Goal: Information Seeking & Learning: Learn about a topic

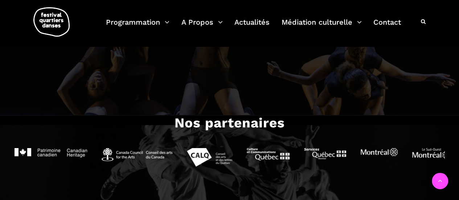
scroll to position [1192, 0]
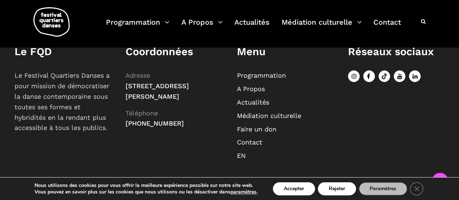
click at [247, 103] on link "Actualités" at bounding box center [253, 102] width 32 height 8
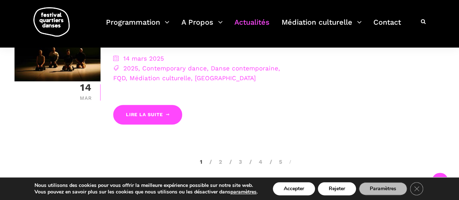
scroll to position [1605, 0]
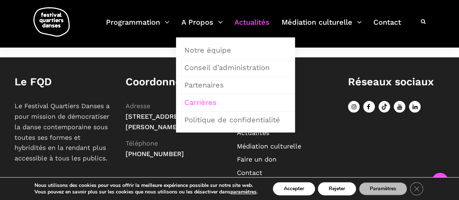
click at [196, 100] on link "Carrières" at bounding box center [235, 102] width 111 height 17
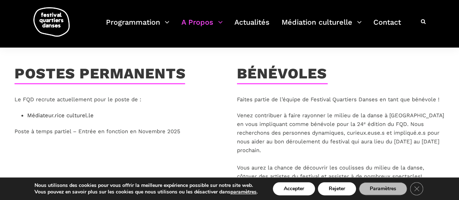
scroll to position [109, 0]
click at [67, 117] on link "Médiateur.rice culturel.le" at bounding box center [60, 115] width 66 height 7
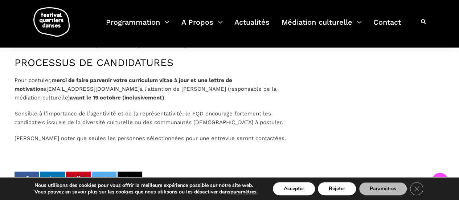
scroll to position [842, 0]
